Goal: Task Accomplishment & Management: Manage account settings

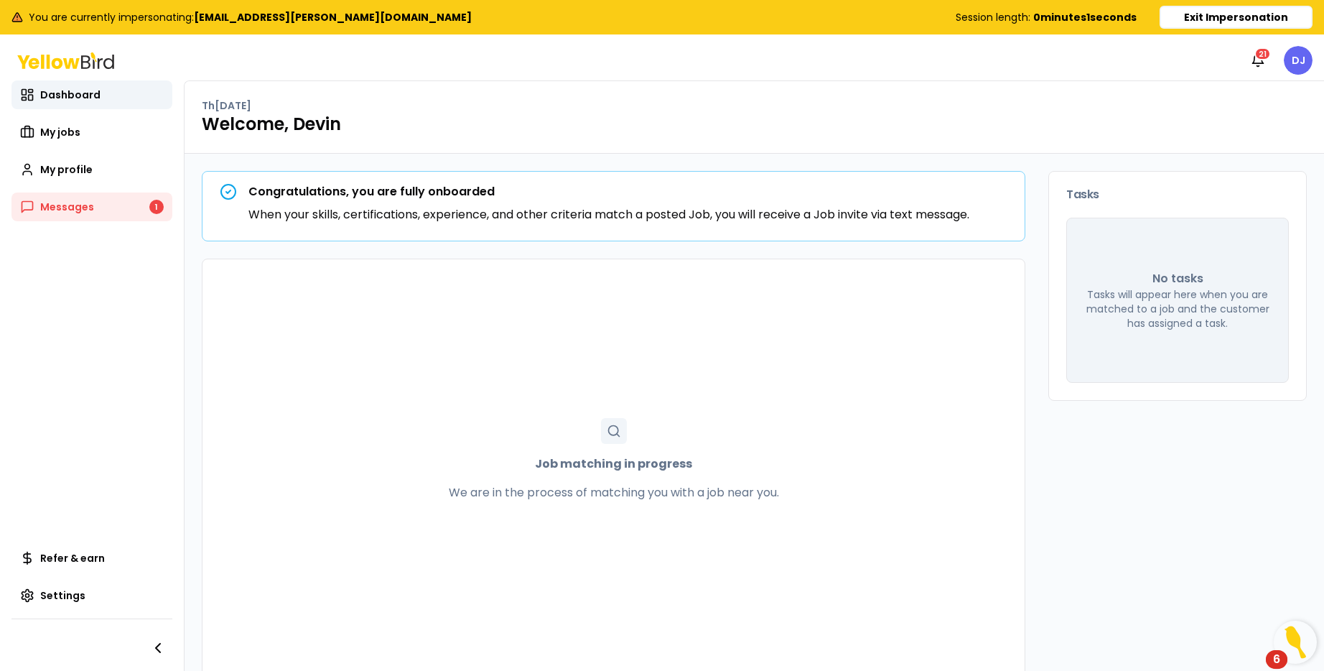
scroll to position [19, 0]
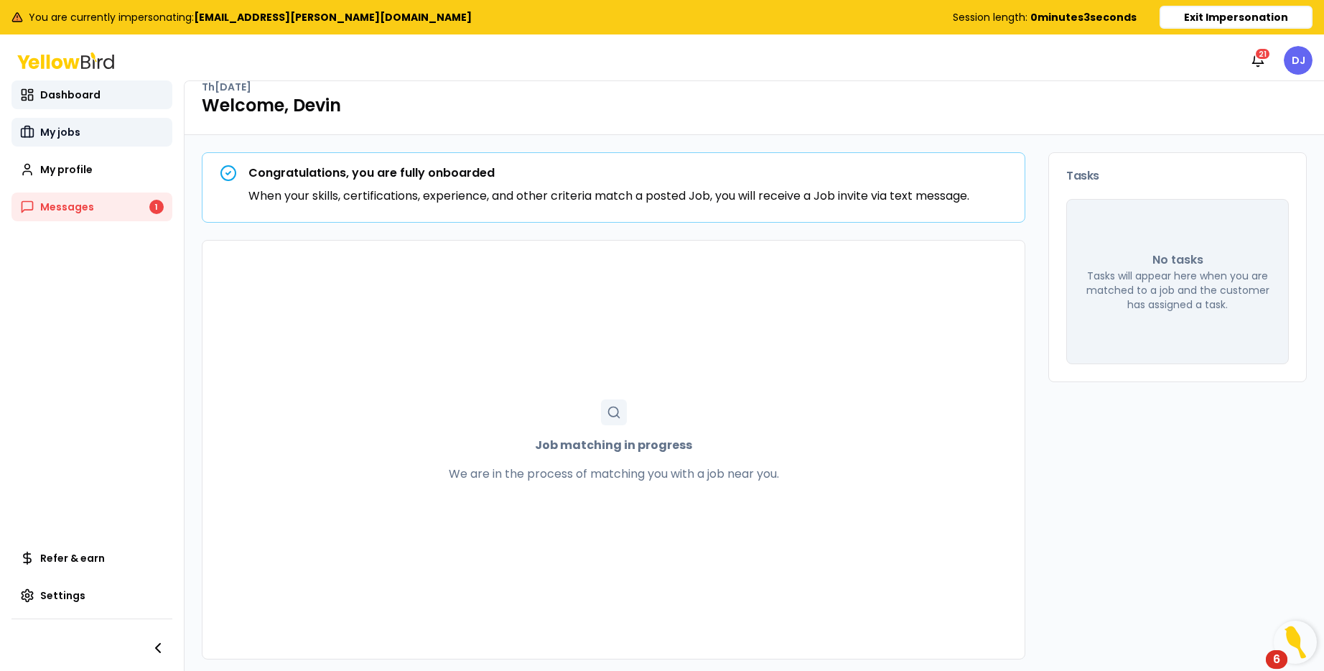
click at [55, 134] on span "My jobs" at bounding box center [60, 132] width 40 height 14
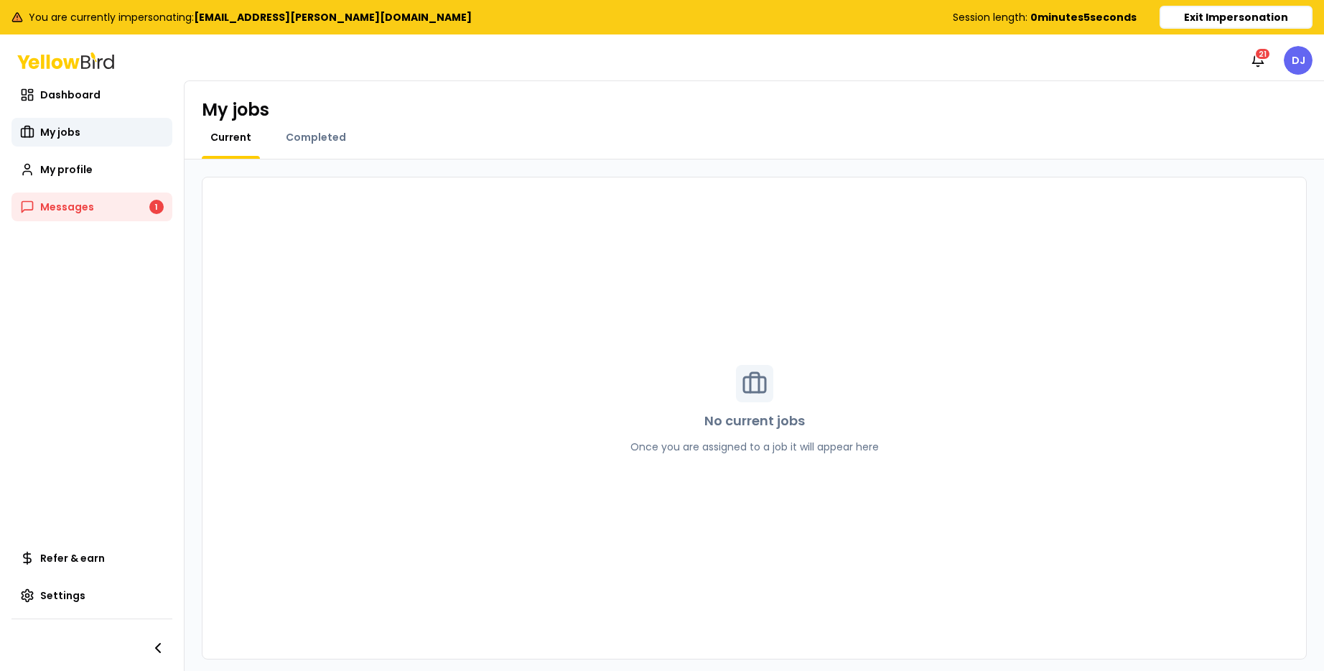
click at [307, 126] on div "My jobs Current Completed" at bounding box center [754, 120] width 1139 height 78
click at [308, 139] on span "Completed" at bounding box center [316, 137] width 60 height 14
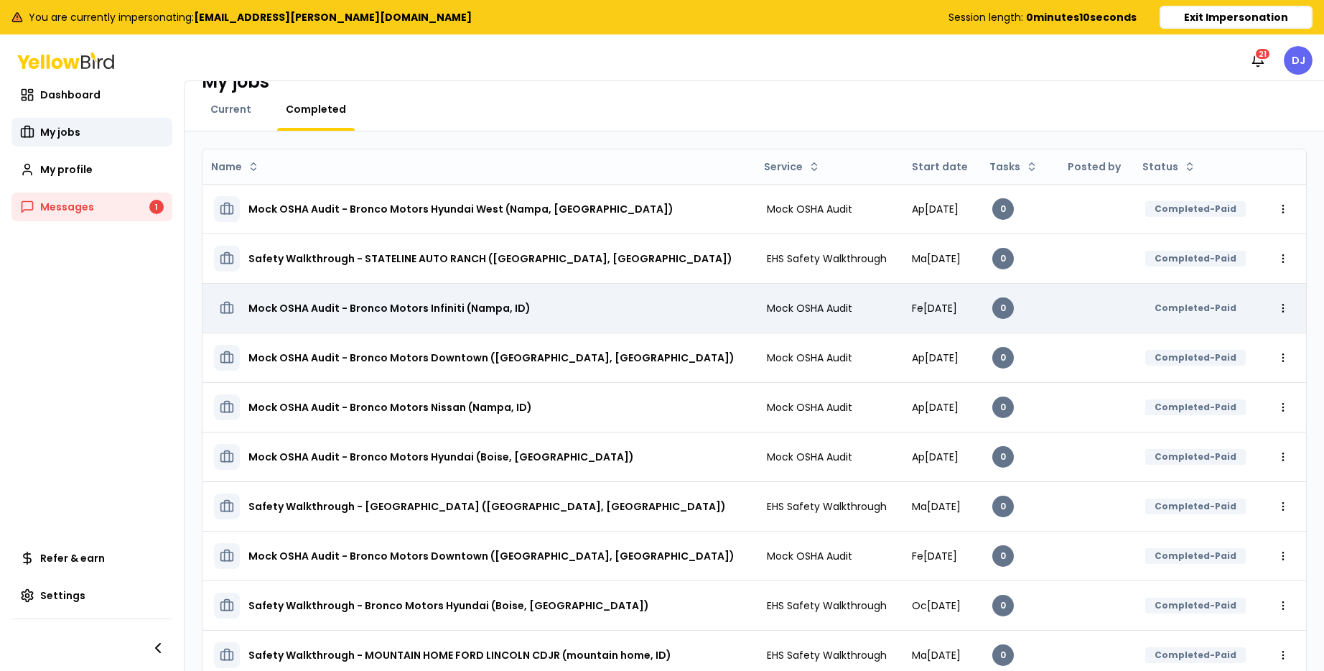
scroll to position [78, 0]
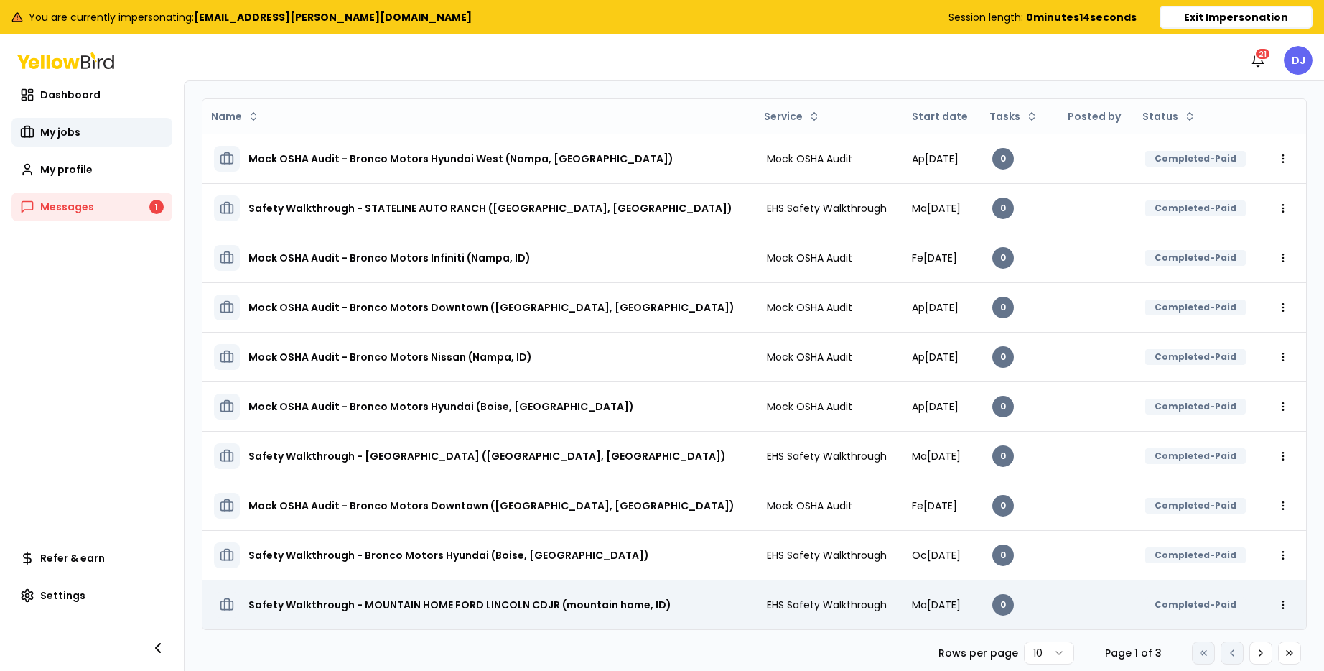
click at [678, 586] on td "Safety Walkthrough - MOUNTAIN HOME FORD LINCOLN CDJR (mountain home, ID)" at bounding box center [478, 604] width 553 height 50
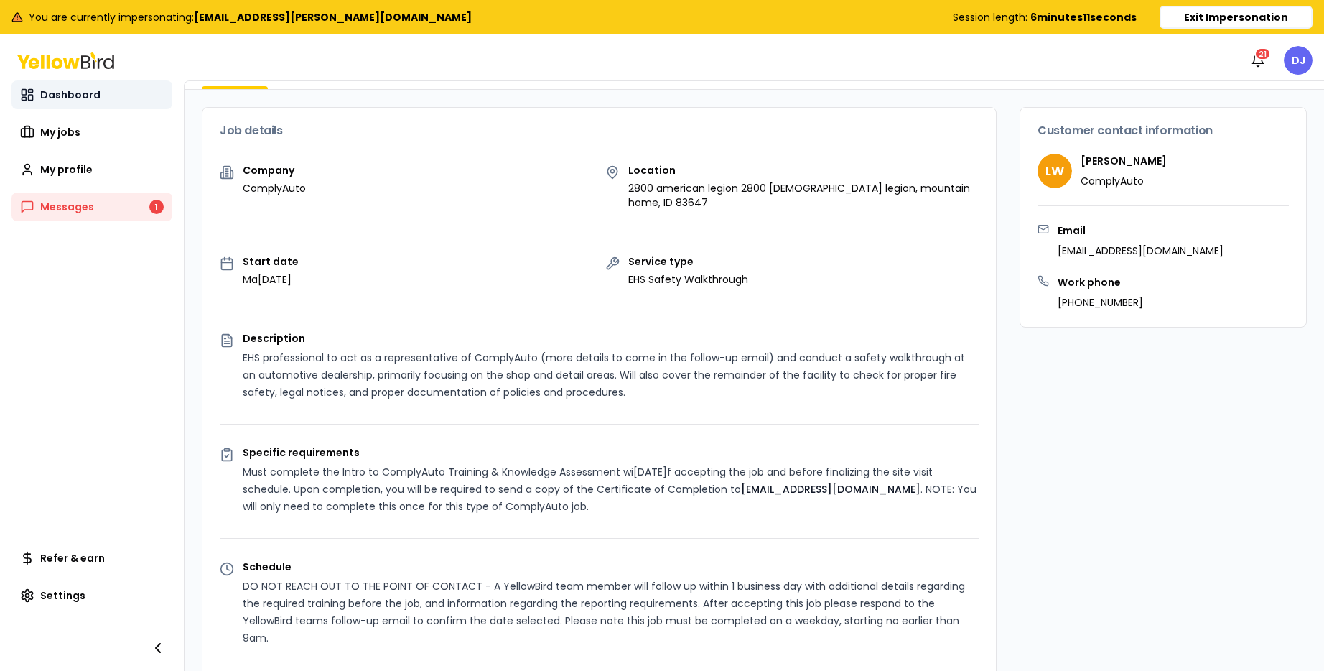
click at [116, 99] on link "Dashboard" at bounding box center [91, 94] width 161 height 29
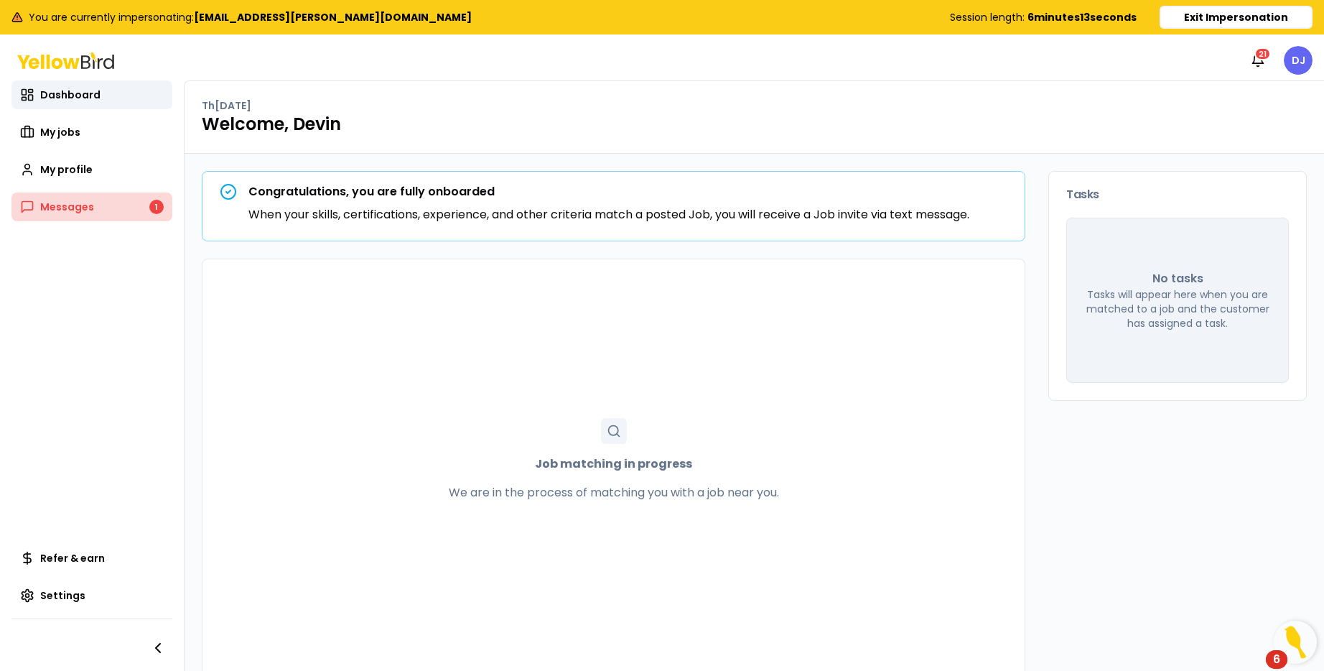
click at [101, 220] on link "Messages 1" at bounding box center [91, 206] width 161 height 29
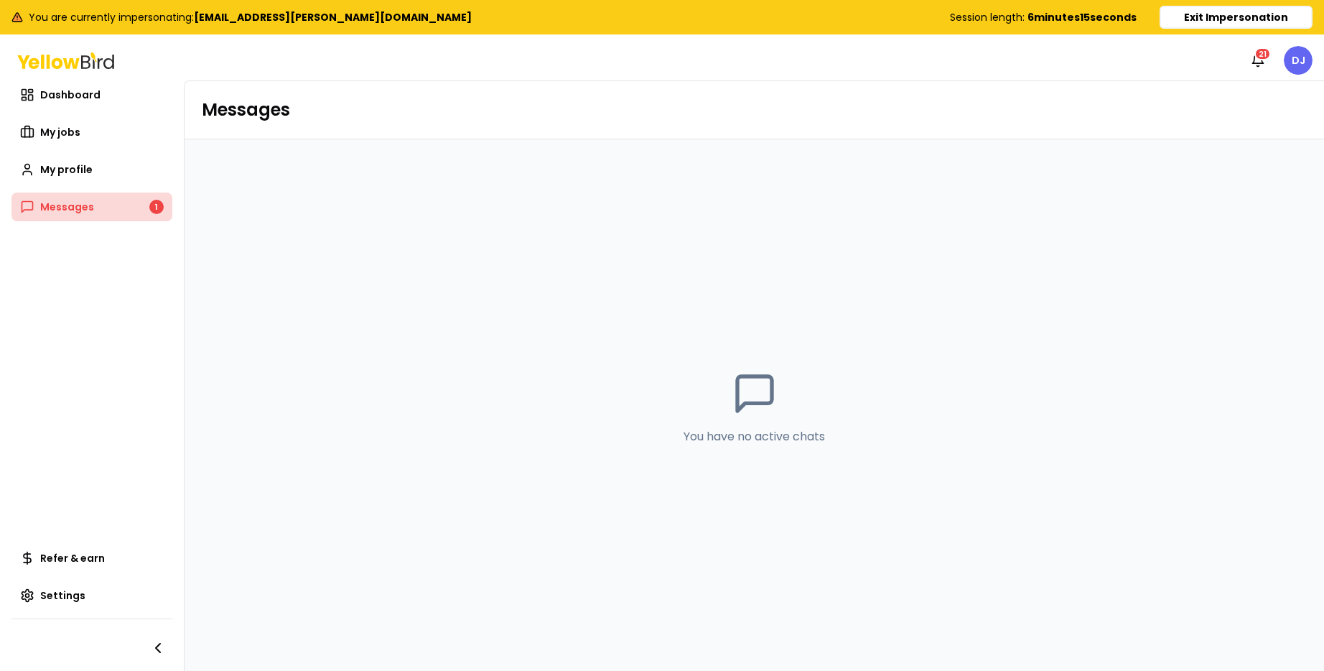
click at [95, 210] on link "Messages 1" at bounding box center [91, 206] width 161 height 29
click at [70, 174] on span "My profile" at bounding box center [66, 169] width 52 height 14
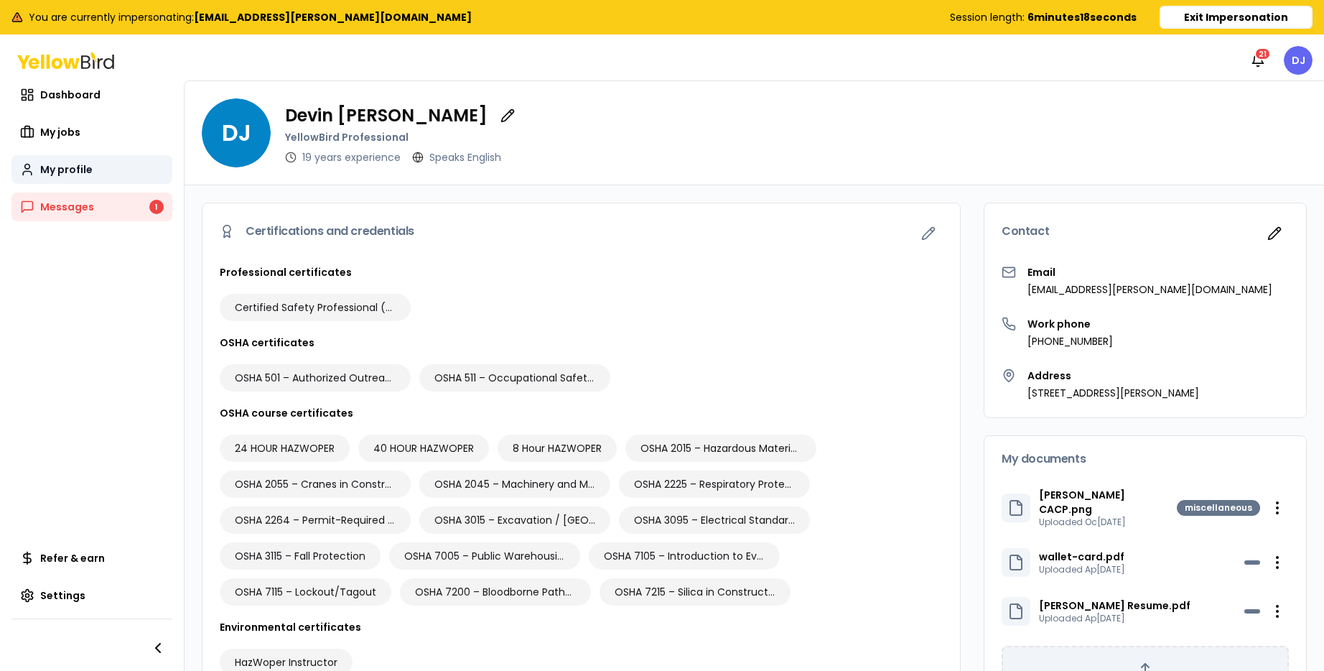
click at [73, 159] on link "My profile" at bounding box center [91, 169] width 161 height 29
click at [69, 96] on span "Dashboard" at bounding box center [70, 95] width 60 height 14
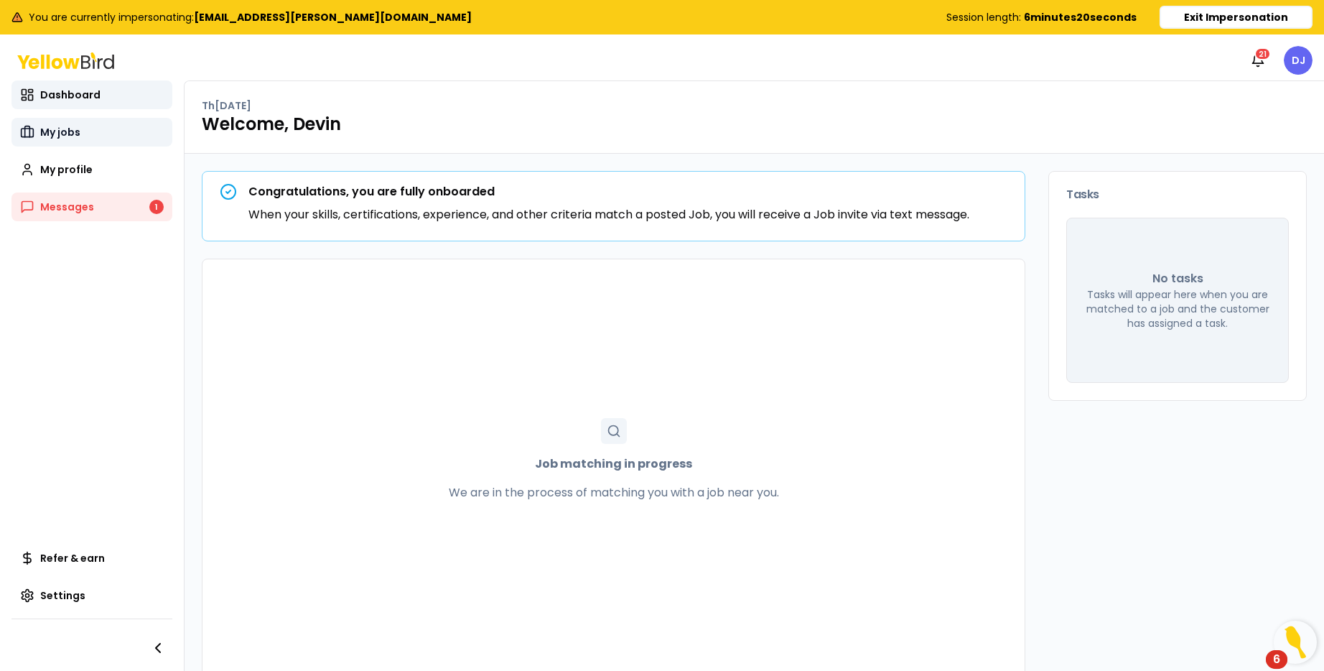
click at [63, 141] on link "My jobs" at bounding box center [91, 132] width 161 height 29
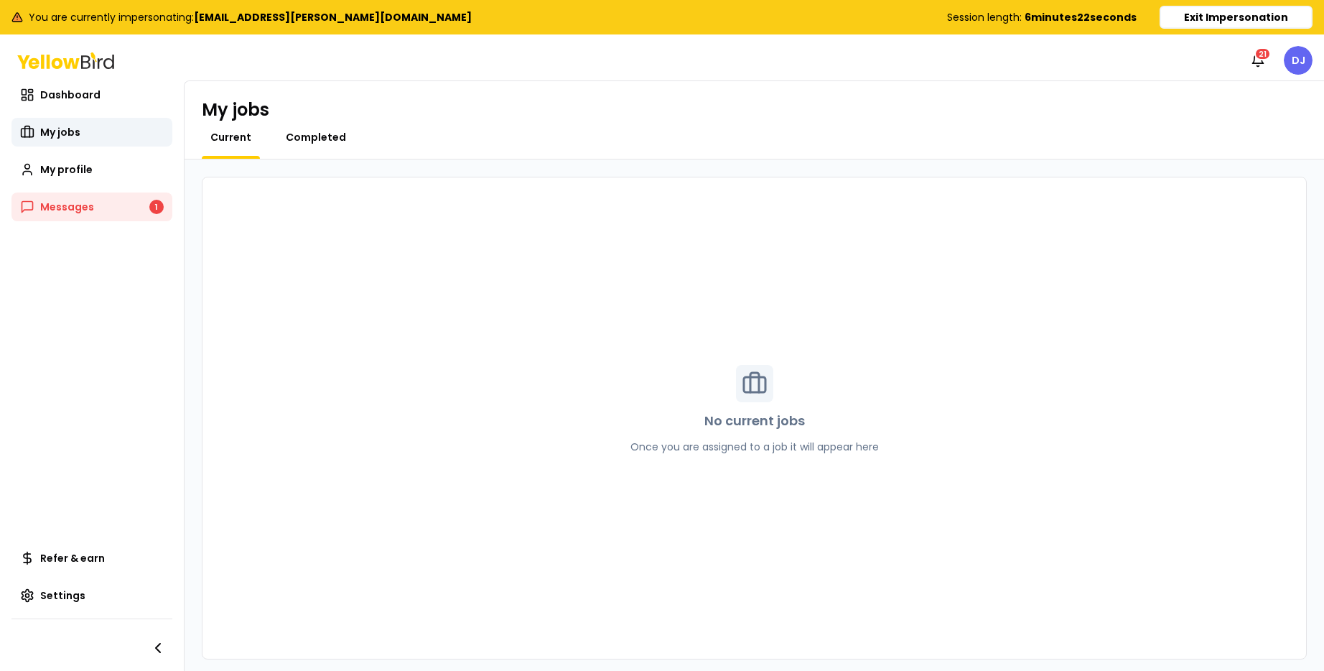
click at [327, 131] on span "Completed" at bounding box center [316, 137] width 60 height 14
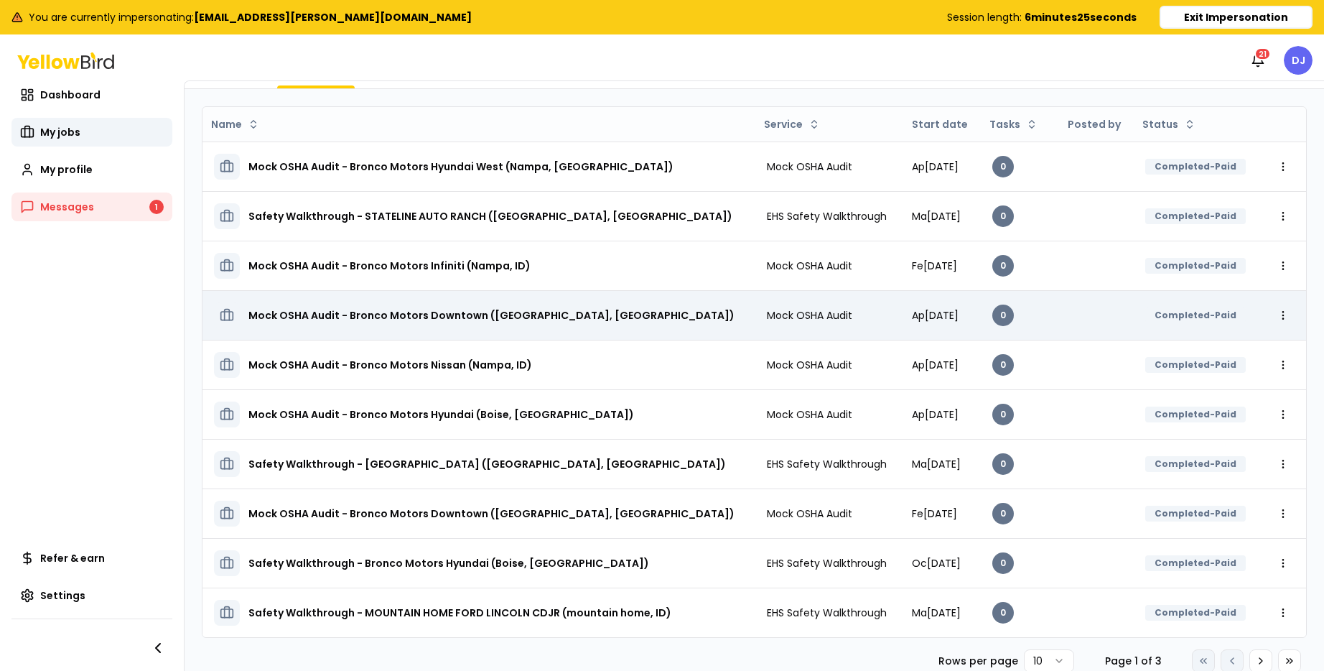
scroll to position [78, 0]
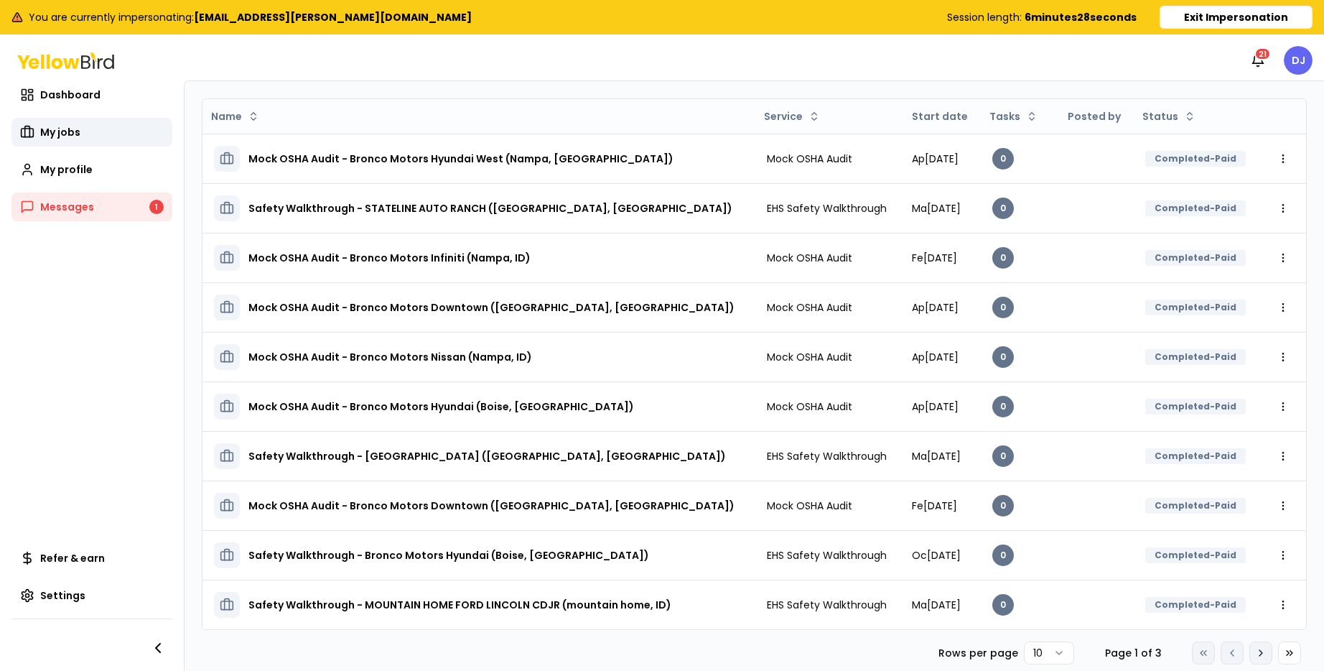
click at [1258, 650] on icon at bounding box center [1260, 652] width 11 height 11
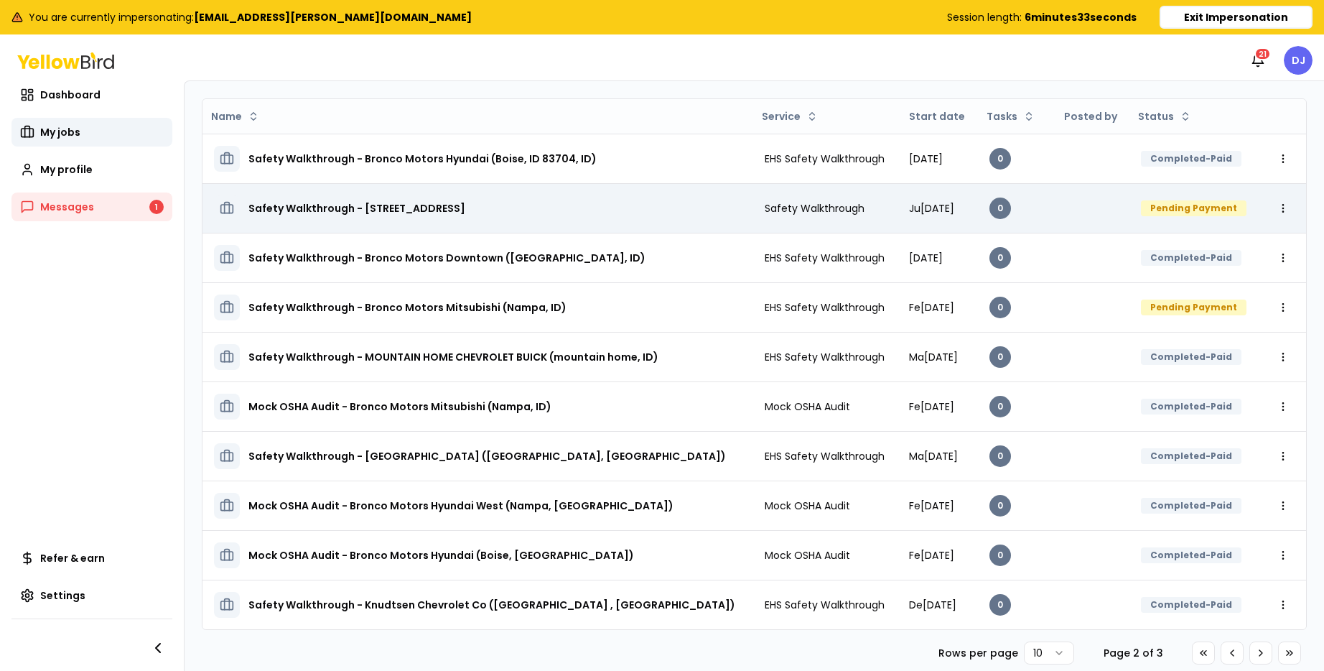
click at [465, 207] on h3 "Safety Walkthrough - [STREET_ADDRESS]" at bounding box center [356, 208] width 217 height 26
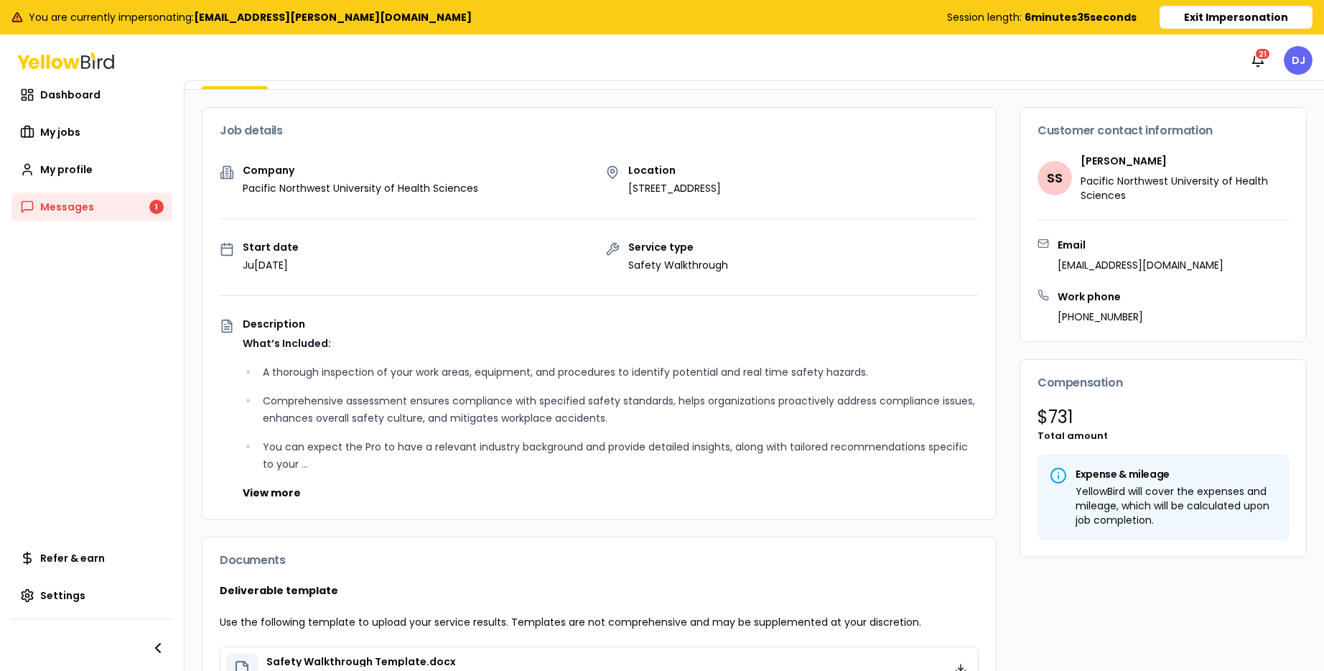
scroll to position [343, 0]
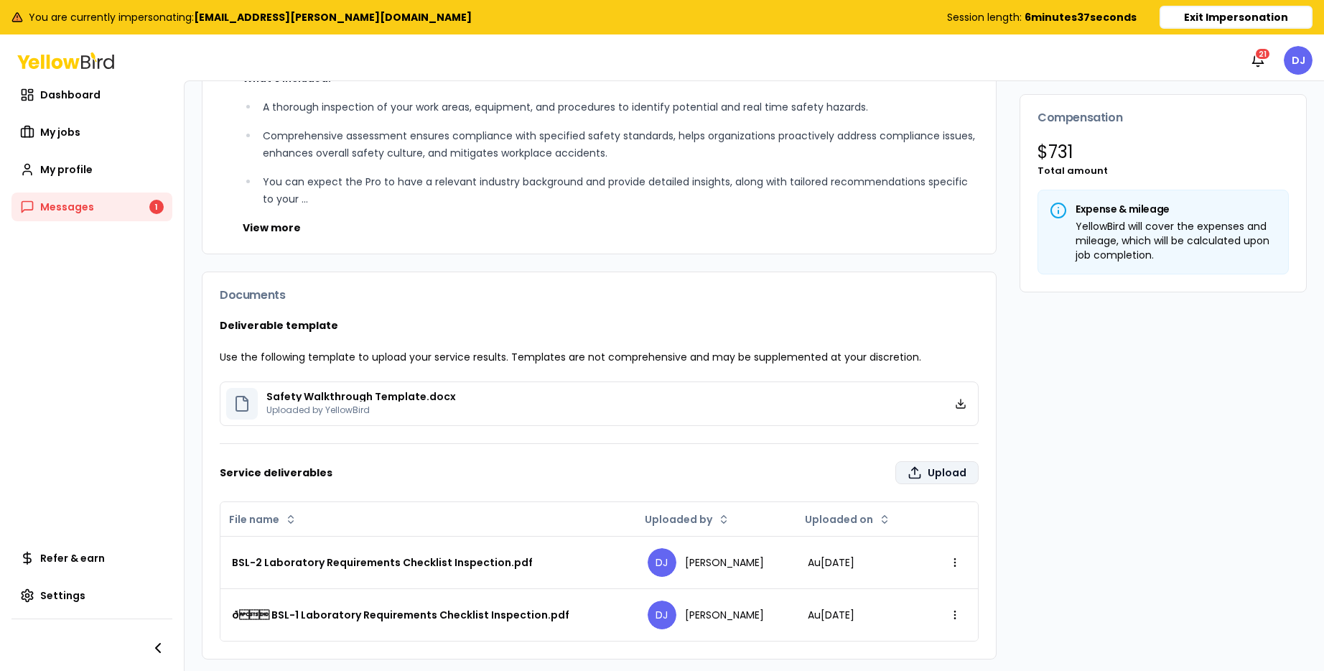
click at [939, 473] on label "Upload" at bounding box center [936, 472] width 83 height 23
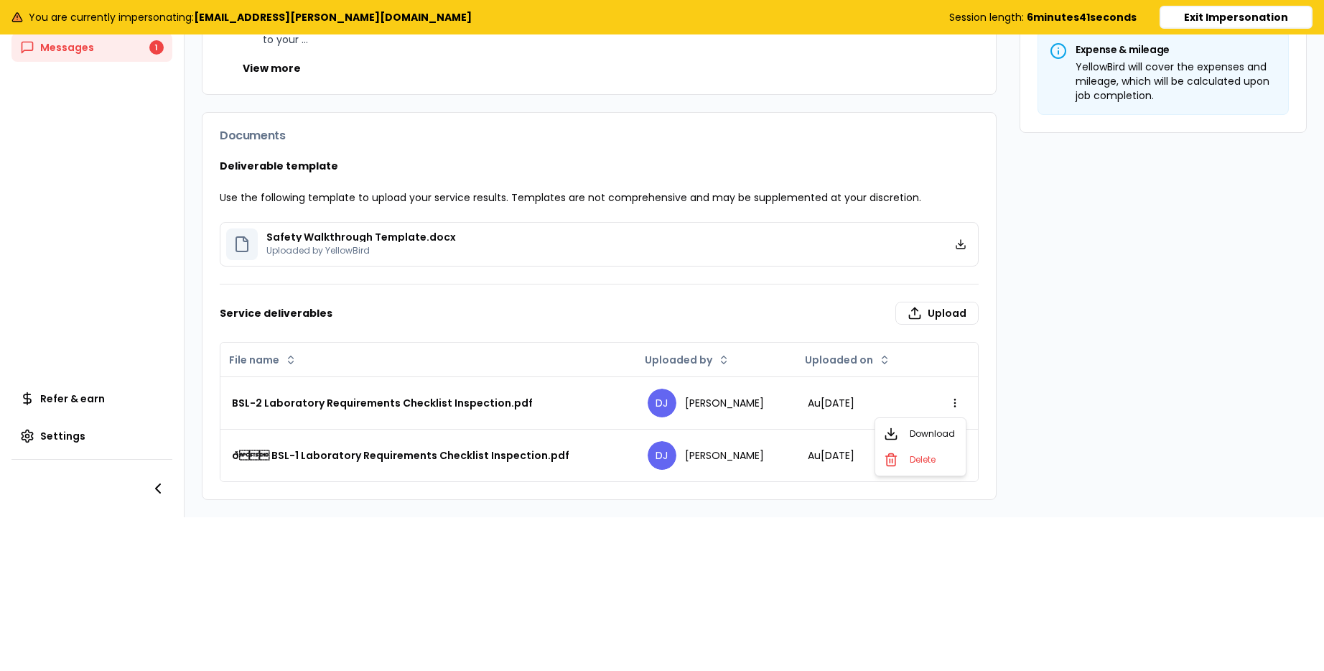
click at [953, 402] on html "You are currently impersonating: [EMAIL_ADDRESS][PERSON_NAME][DOMAIN_NAME] Sess…" at bounding box center [662, 335] width 1324 height 671
click at [916, 465] on div "Delete" at bounding box center [920, 460] width 85 height 26
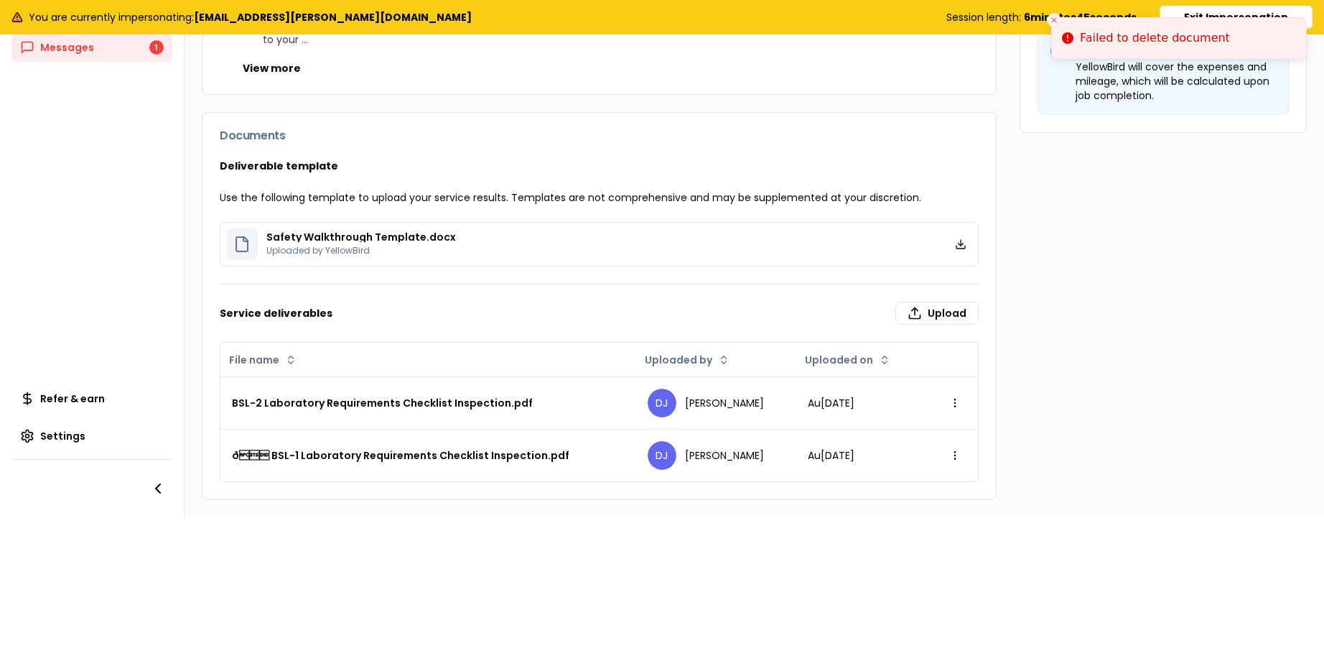
scroll to position [0, 0]
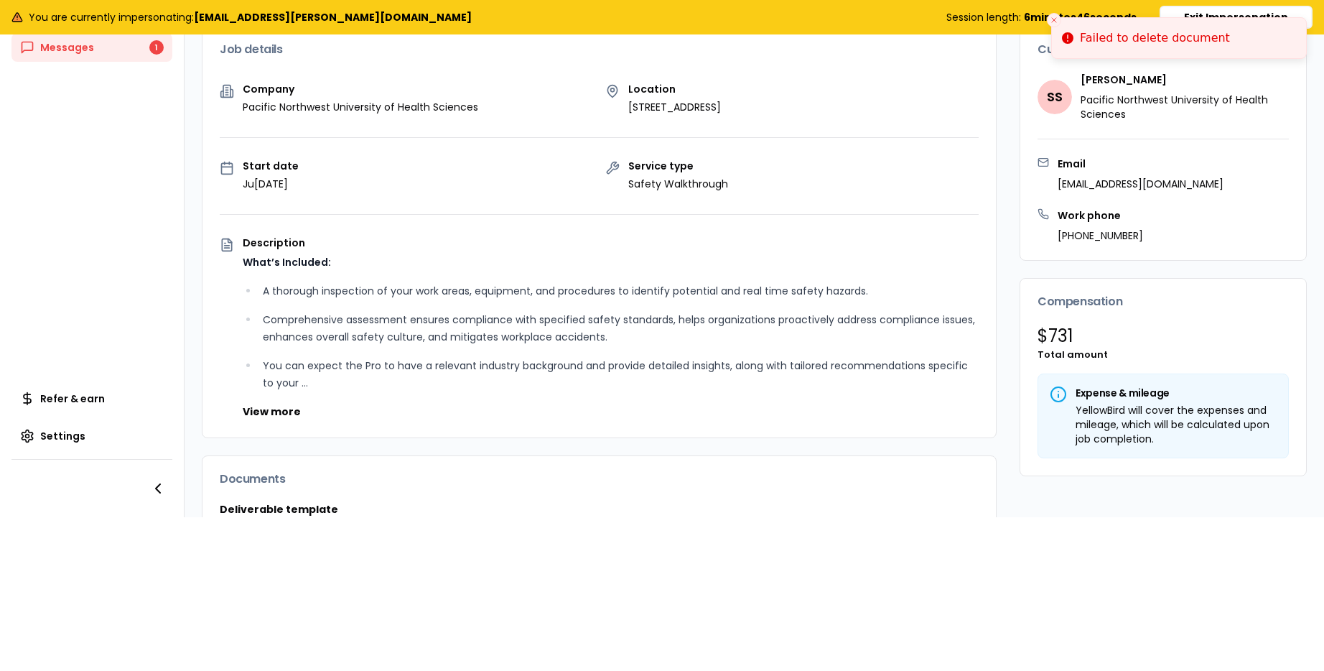
click at [1232, 17] on li "Failed to delete document" at bounding box center [1179, 38] width 256 height 42
click at [1227, 17] on li "Failed to delete document" at bounding box center [1179, 38] width 256 height 42
click at [1056, 22] on icon "Close toast" at bounding box center [1054, 20] width 9 height 9
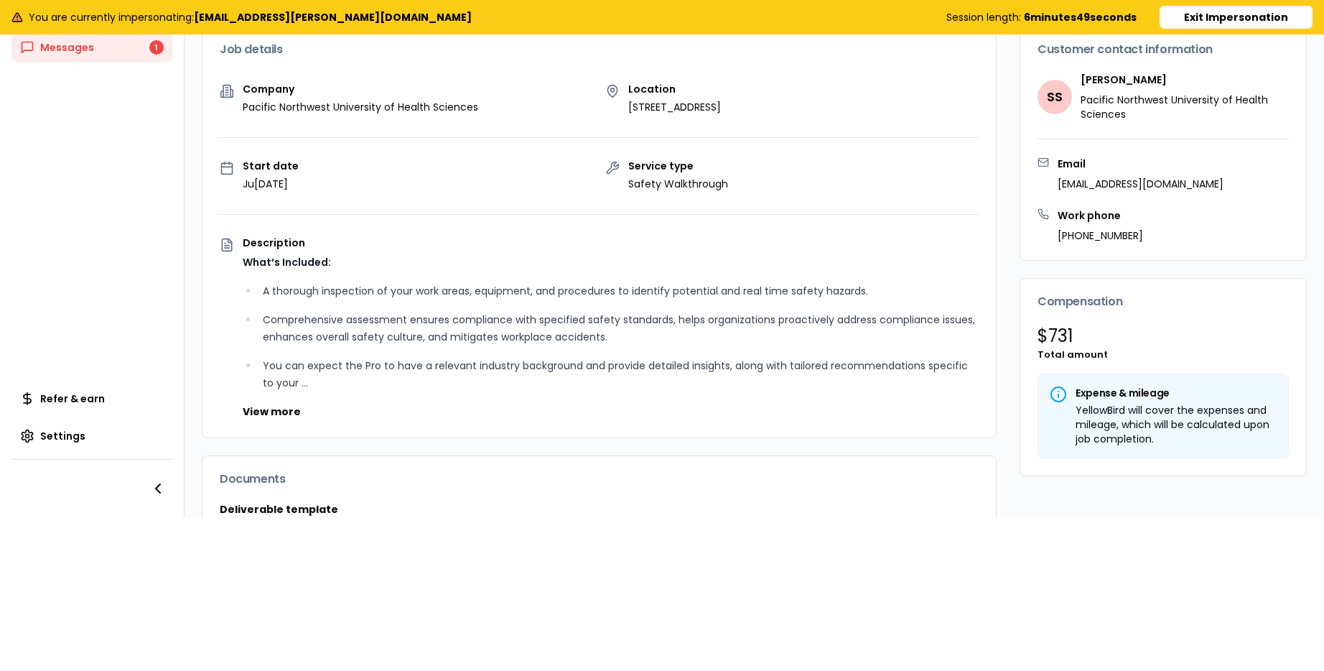
click at [1269, 19] on button "Exit Impersonation" at bounding box center [1235, 17] width 153 height 23
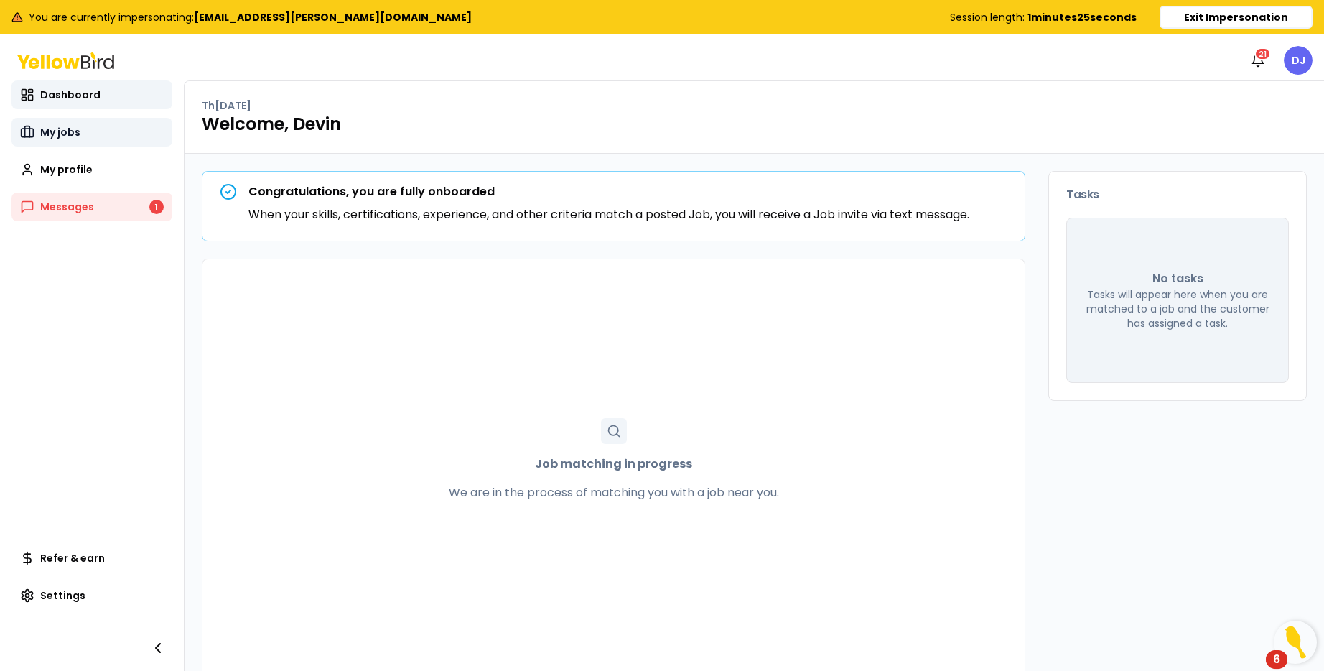
click at [65, 134] on span "My jobs" at bounding box center [60, 132] width 40 height 14
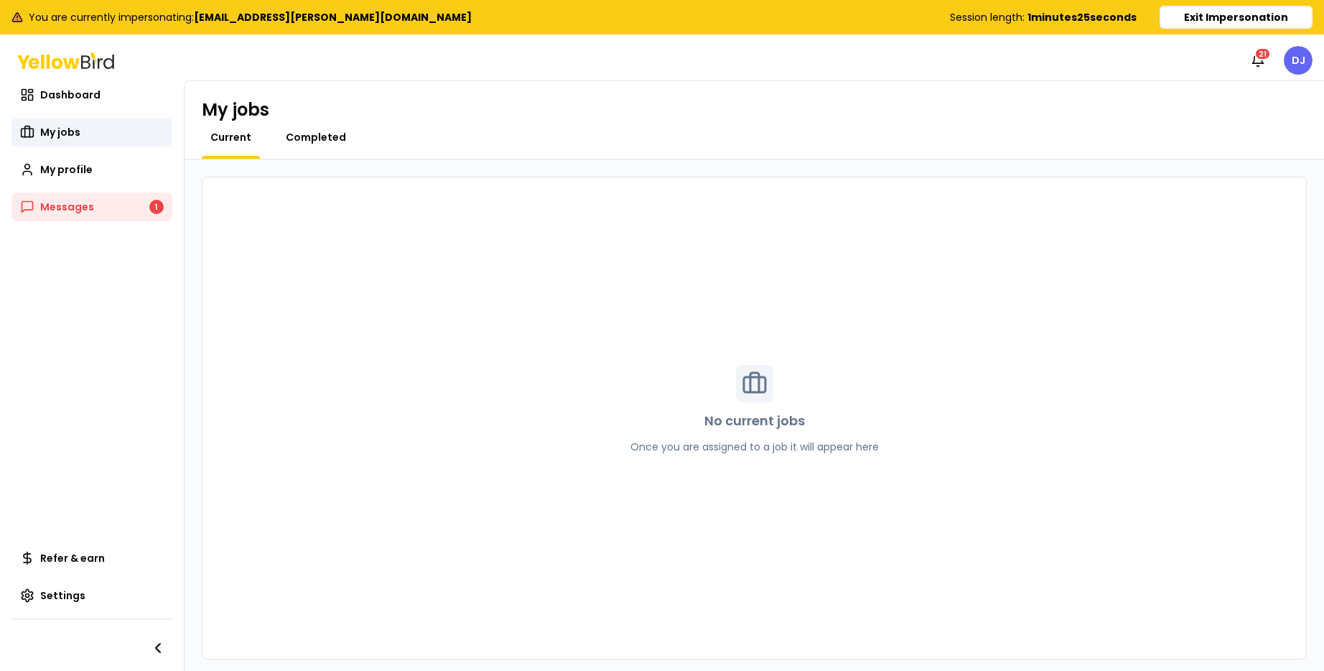
click at [312, 135] on span "Completed" at bounding box center [316, 137] width 60 height 14
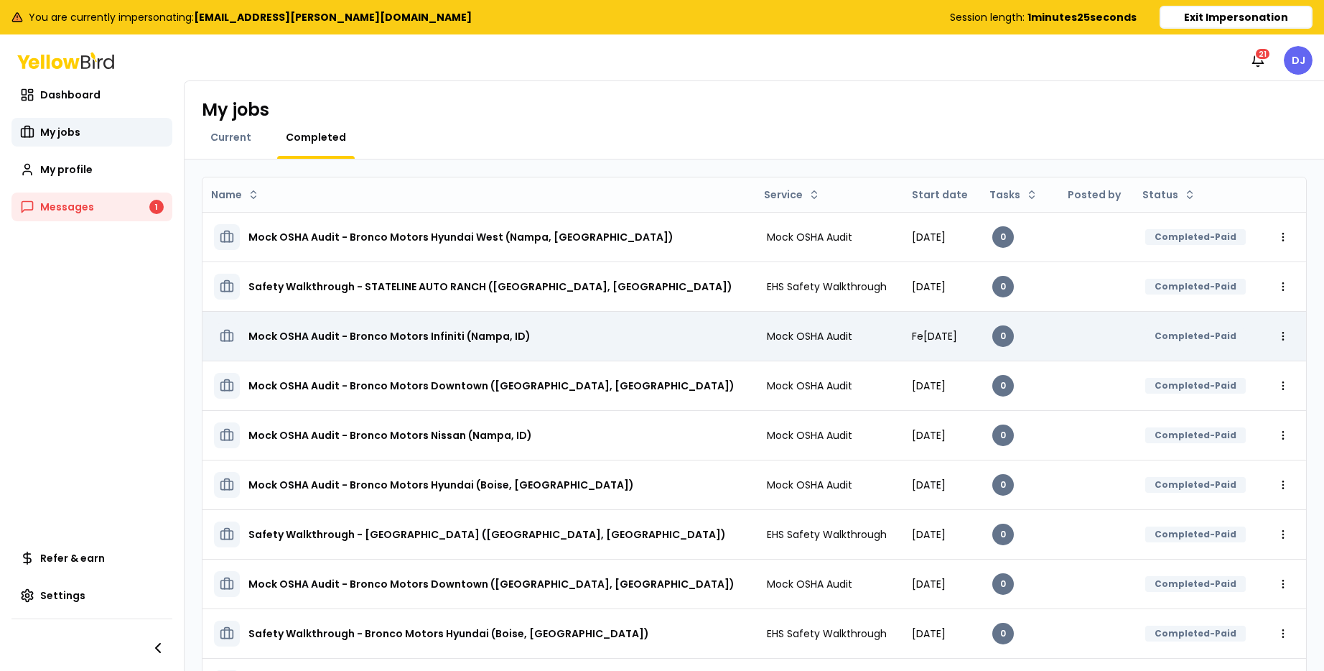
scroll to position [78, 0]
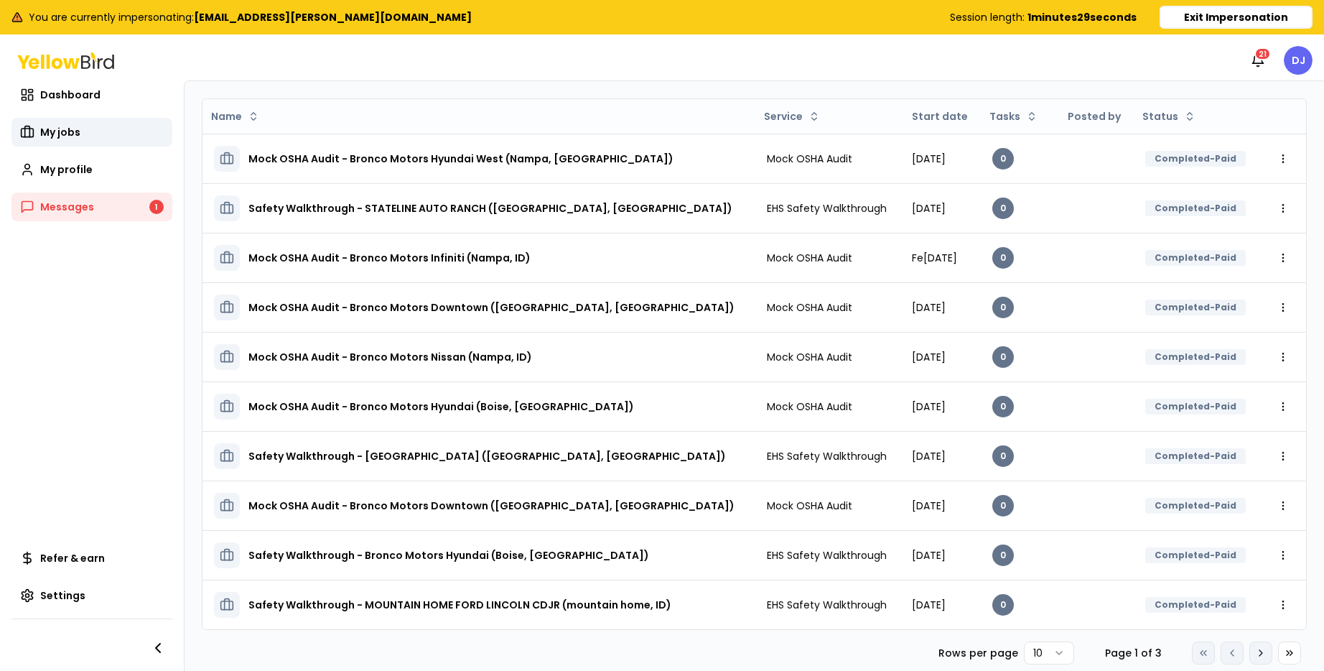
click at [1266, 650] on button "Go to next page" at bounding box center [1260, 652] width 23 height 23
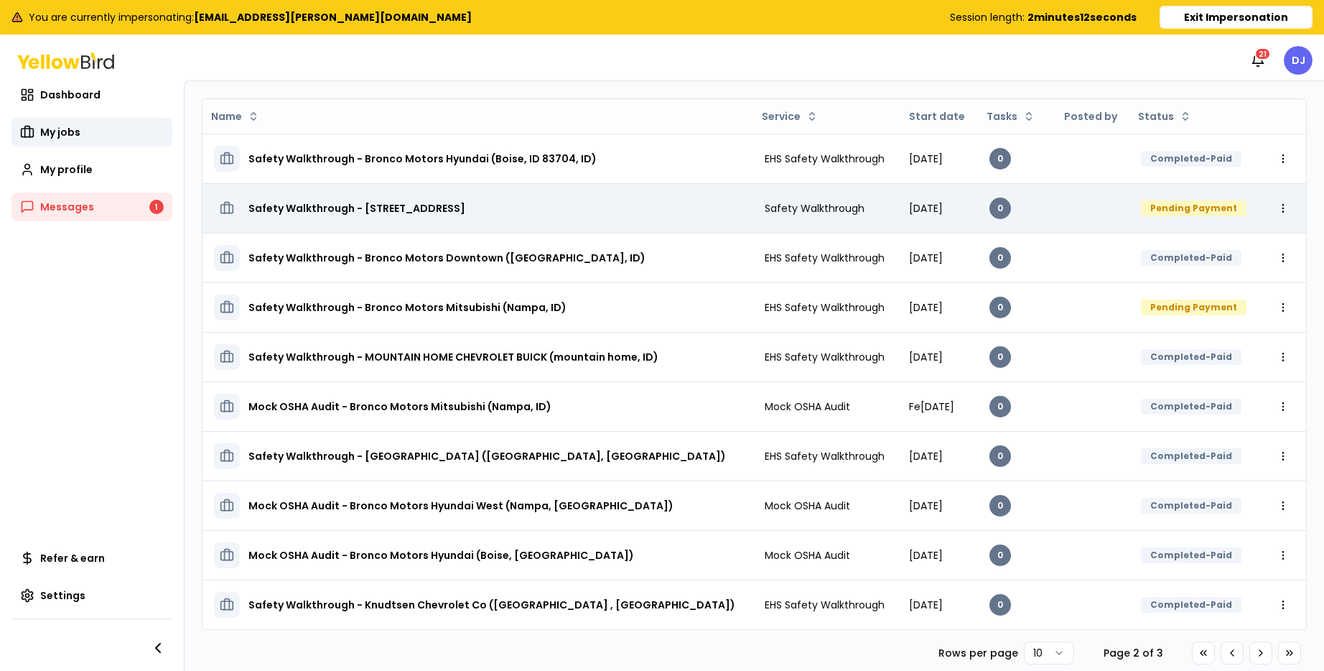
click at [1022, 204] on td "0" at bounding box center [1015, 208] width 75 height 50
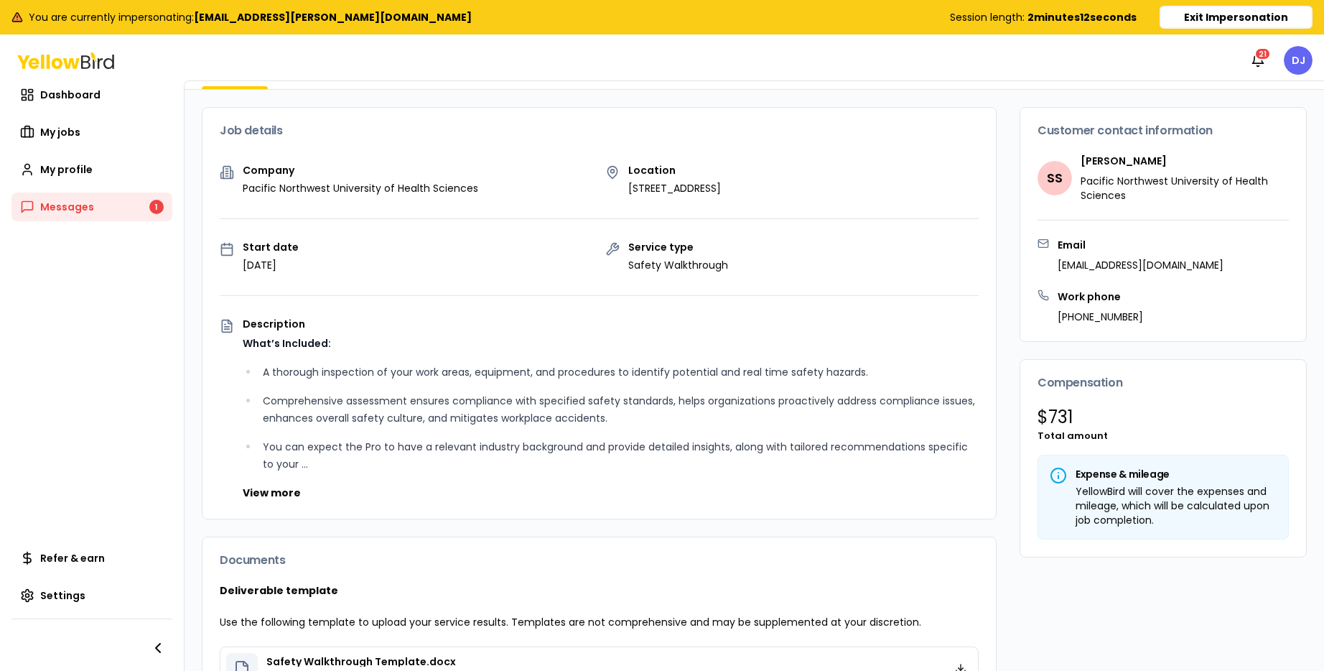
scroll to position [343, 0]
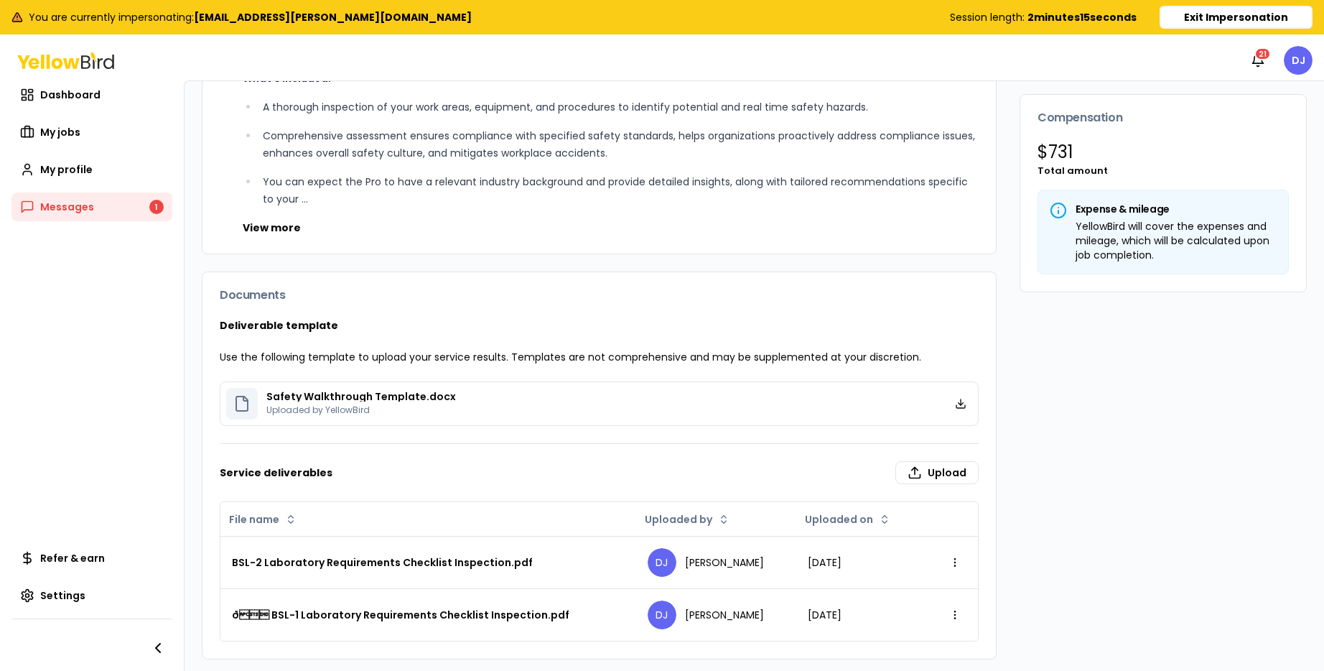
click at [956, 564] on html "You are currently impersonating: devin.m.johnston@gmail.com Session length: 2 m…" at bounding box center [662, 335] width 1324 height 671
click at [923, 624] on span "Delete" at bounding box center [923, 618] width 26 height 11
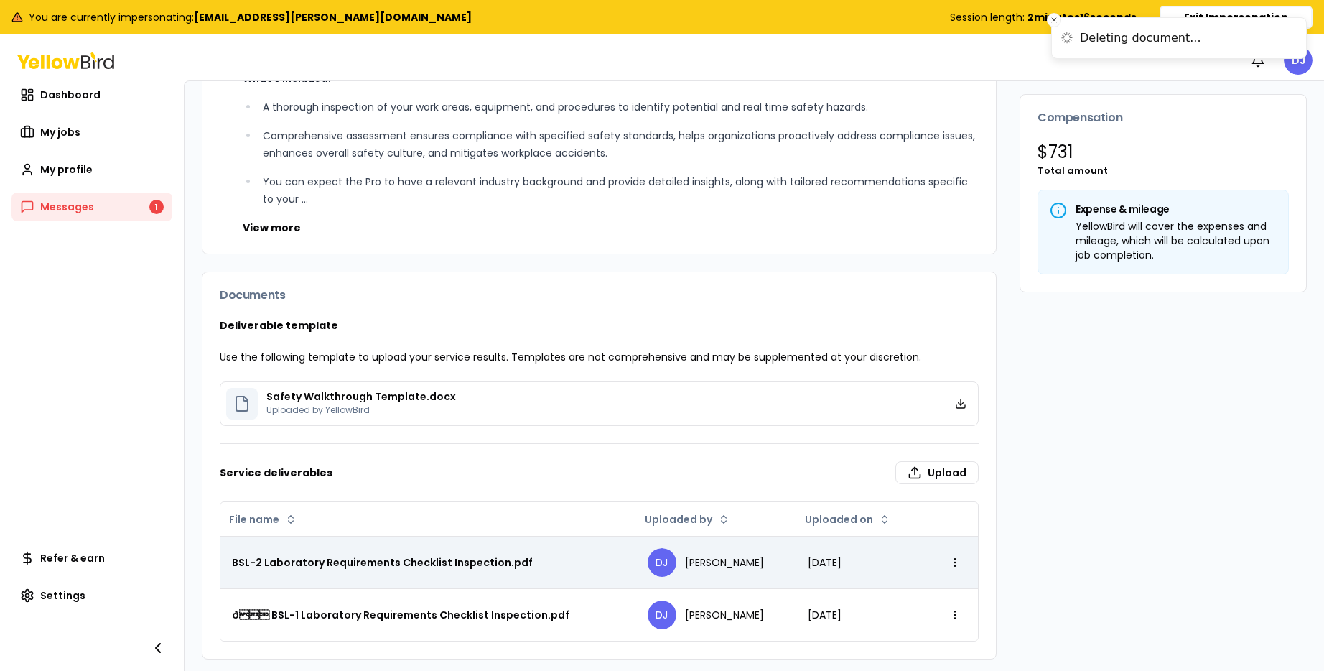
scroll to position [291, 0]
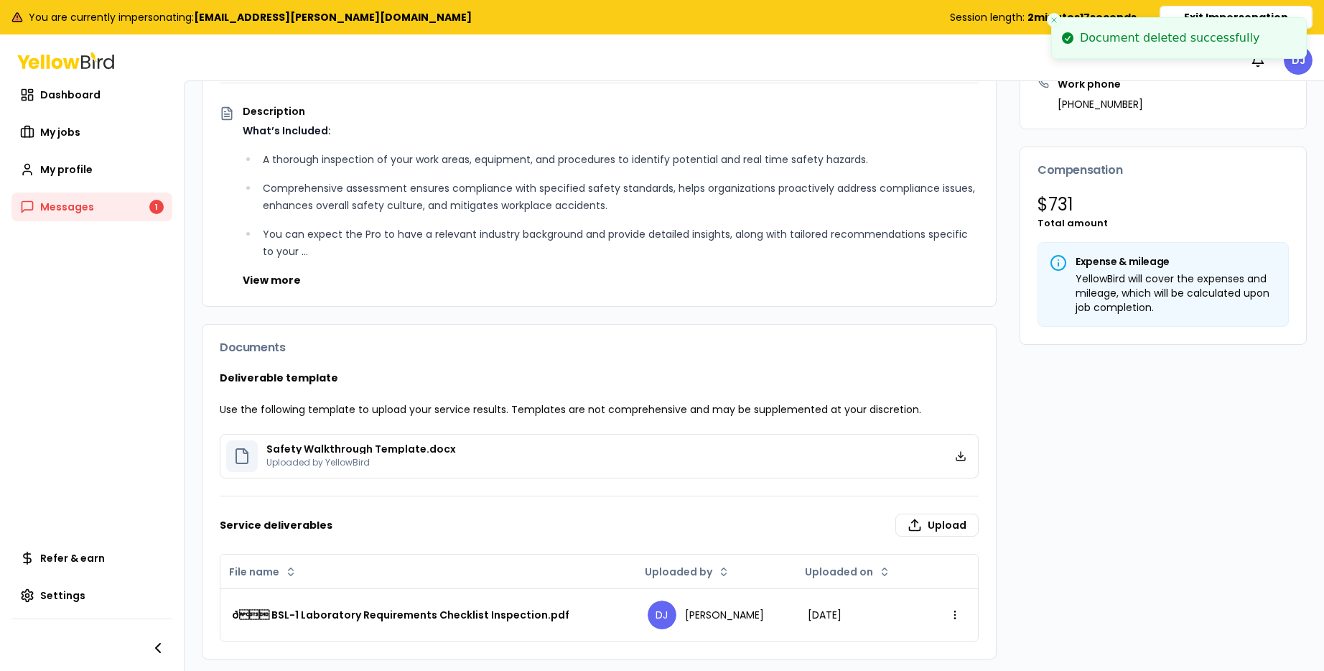
click at [953, 615] on html "Document deleted successfully You are currently impersonating: devin.m.johnston…" at bounding box center [662, 335] width 1324 height 671
click at [923, 583] on span "Delete" at bounding box center [923, 583] width 26 height 11
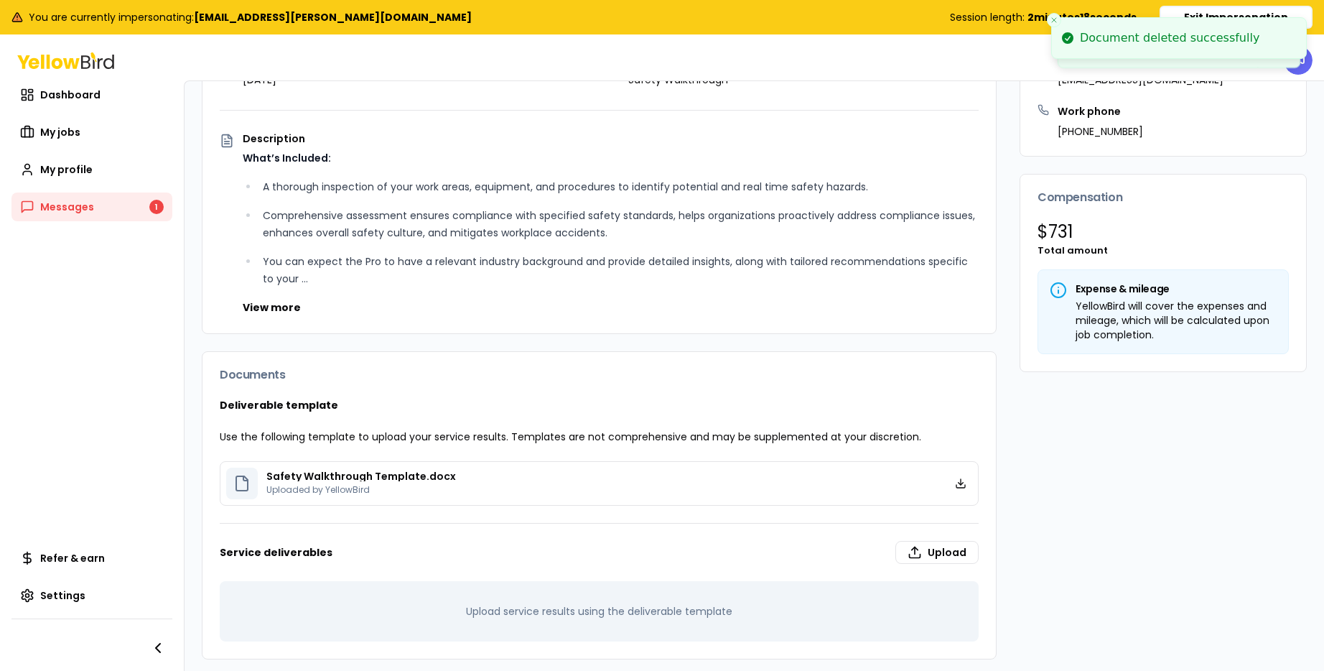
scroll to position [263, 0]
click at [933, 556] on label "Upload" at bounding box center [936, 552] width 83 height 23
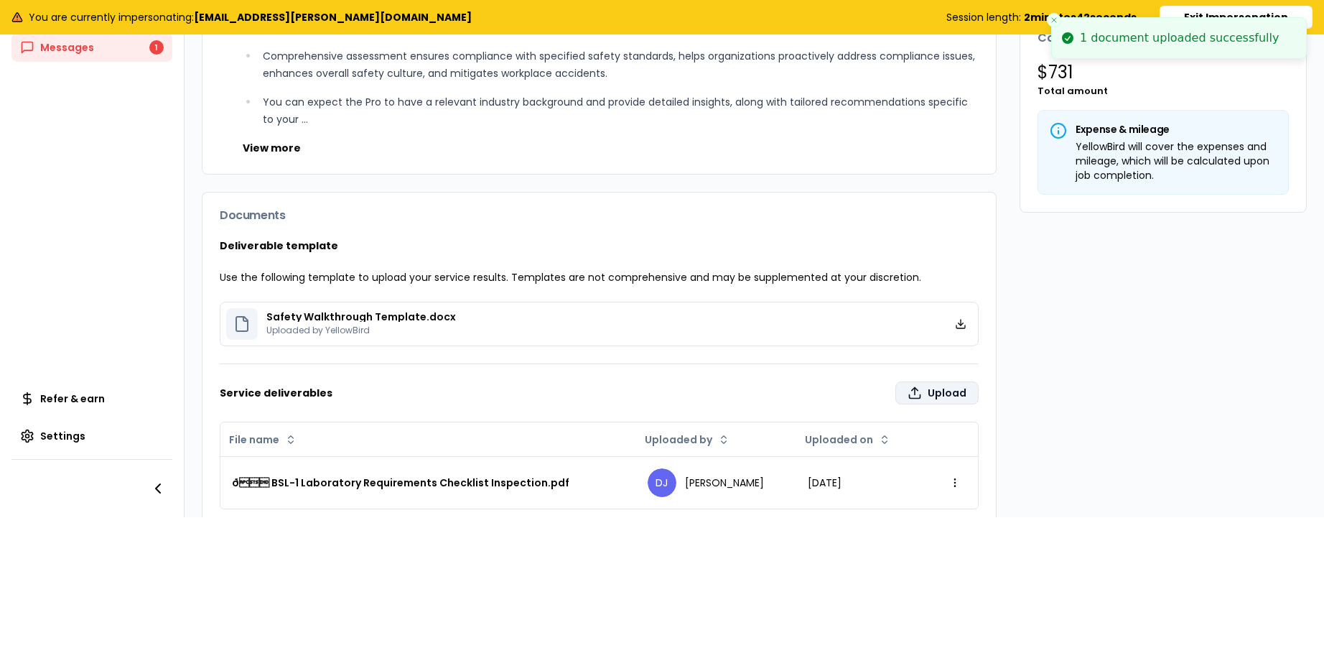
click at [938, 397] on label "Upload" at bounding box center [936, 392] width 83 height 23
click at [938, 642] on input "Upload" at bounding box center [881, 656] width 1324 height 29
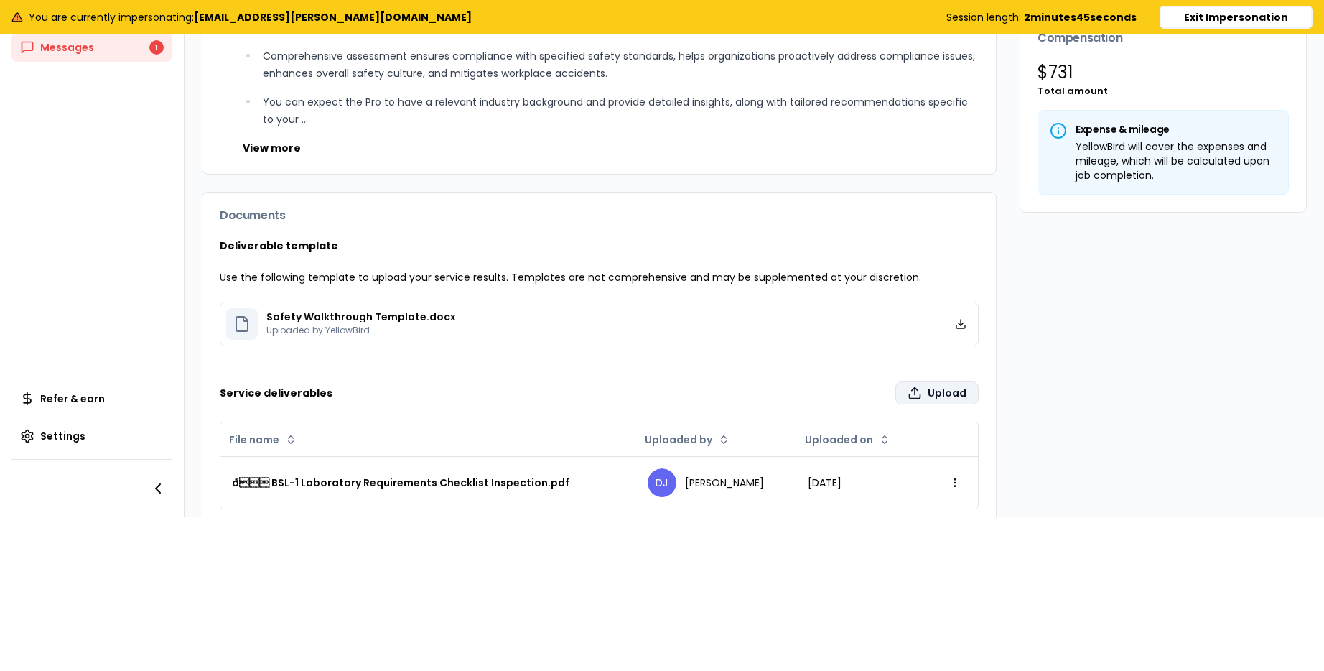
type input "**********"
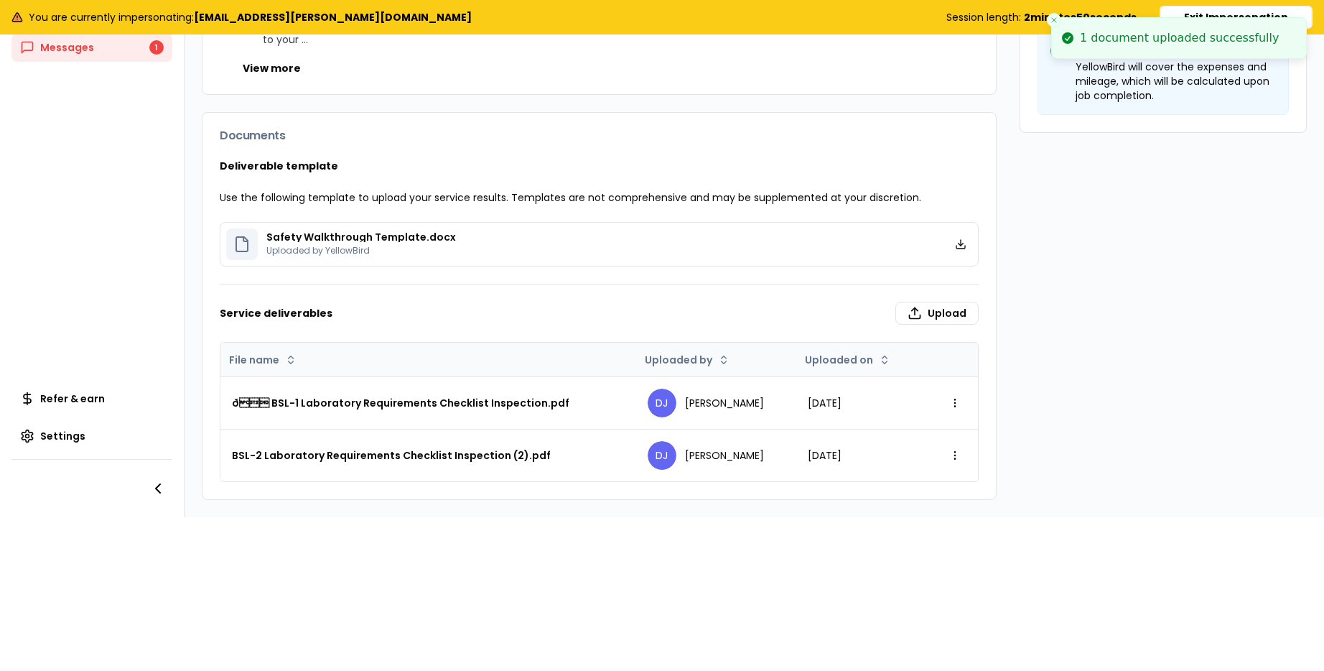
scroll to position [0, 0]
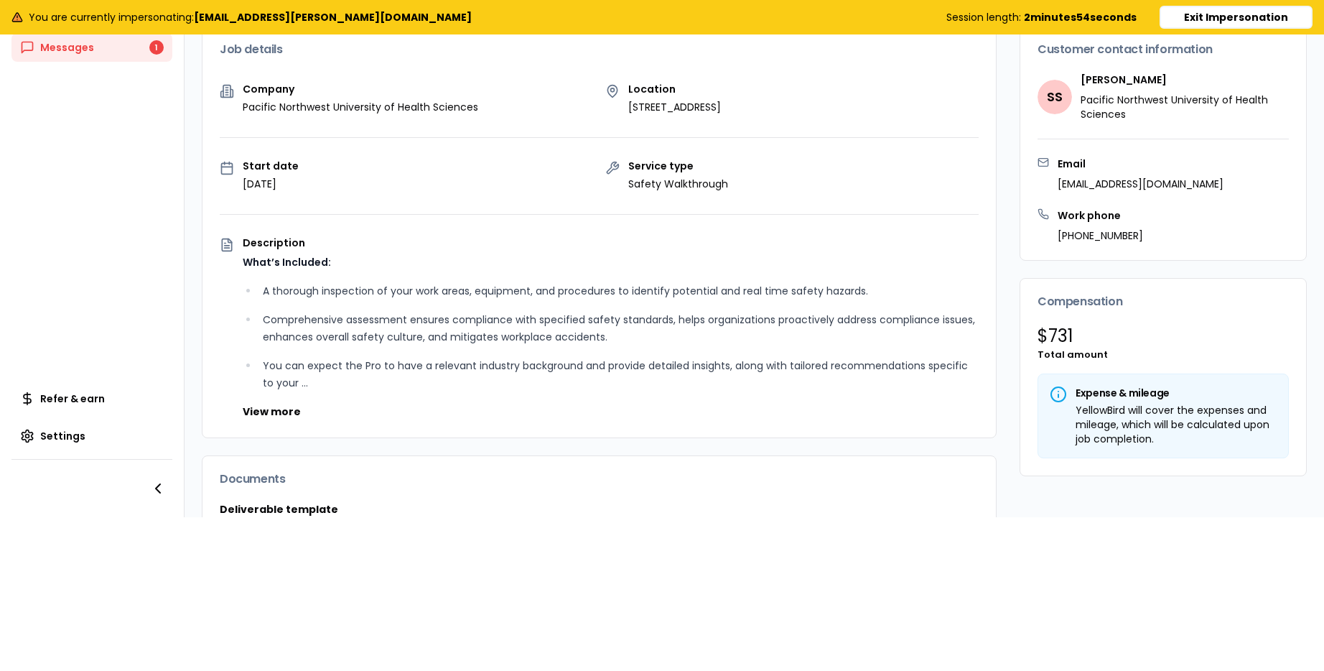
click at [1198, 20] on button "Exit Impersonation" at bounding box center [1235, 17] width 153 height 23
